Goal: Navigation & Orientation: Find specific page/section

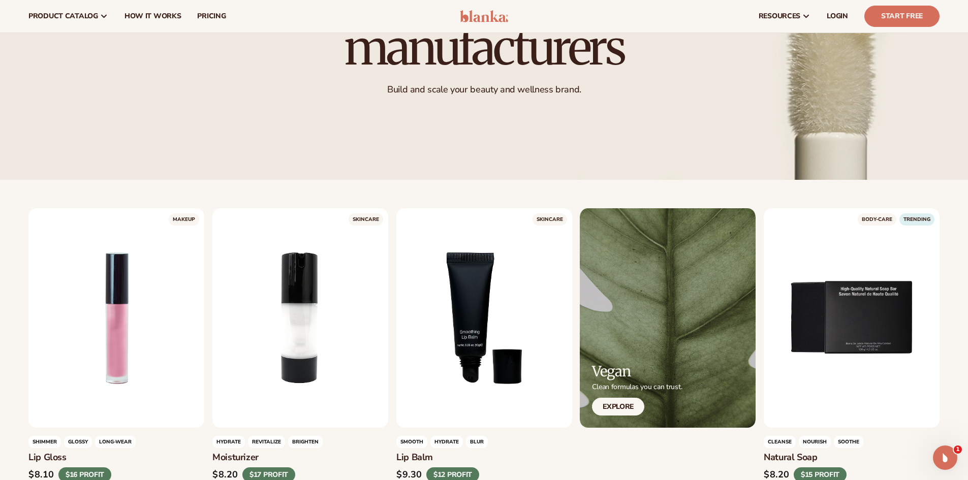
scroll to position [152, 0]
